Goal: Check status: Check status

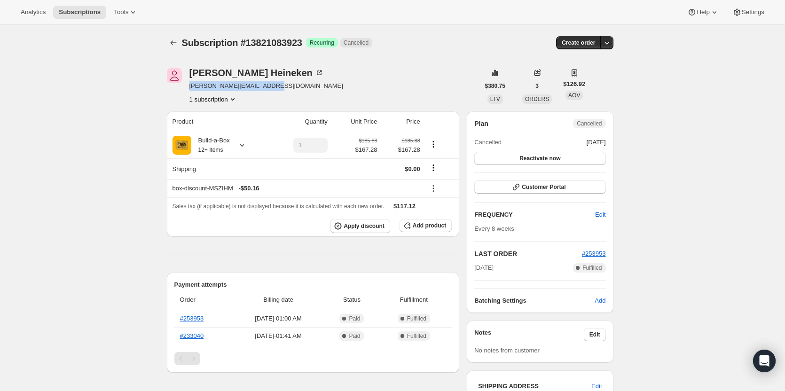
drag, startPoint x: 268, startPoint y: 86, endPoint x: 192, endPoint y: 88, distance: 75.8
click at [192, 88] on span "[PERSON_NAME][EMAIL_ADDRESS][DOMAIN_NAME]" at bounding box center [267, 85] width 154 height 9
copy span "[PERSON_NAME][EMAIL_ADDRESS][DOMAIN_NAME]"
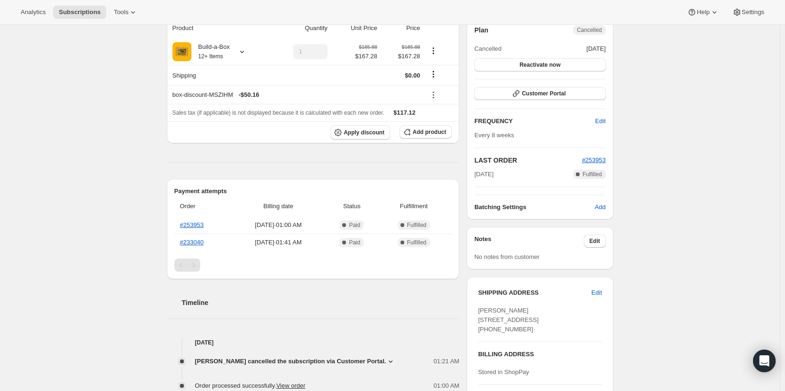
scroll to position [94, 0]
click at [201, 226] on link "#253953" at bounding box center [192, 224] width 24 height 7
drag, startPoint x: 190, startPoint y: 227, endPoint x: 185, endPoint y: 227, distance: 5.7
click at [185, 227] on th "#253953" at bounding box center [202, 224] width 57 height 17
copy link "253953"
